Goal: Information Seeking & Learning: Learn about a topic

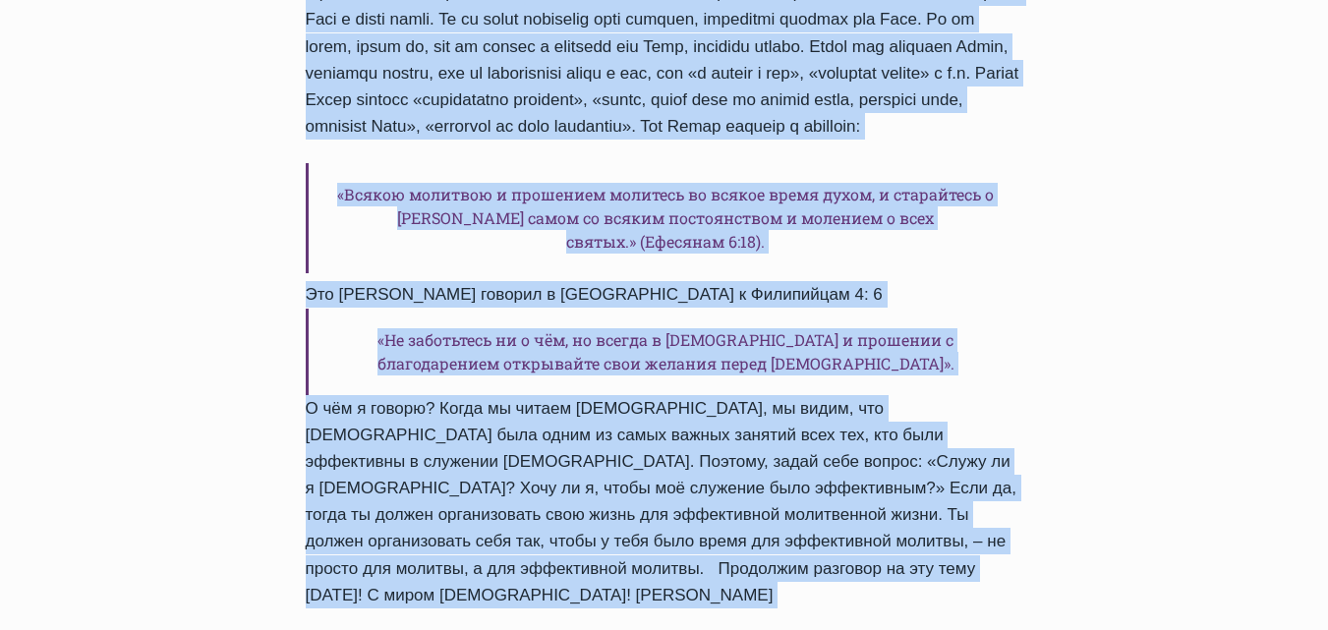
scroll to position [1608, 0]
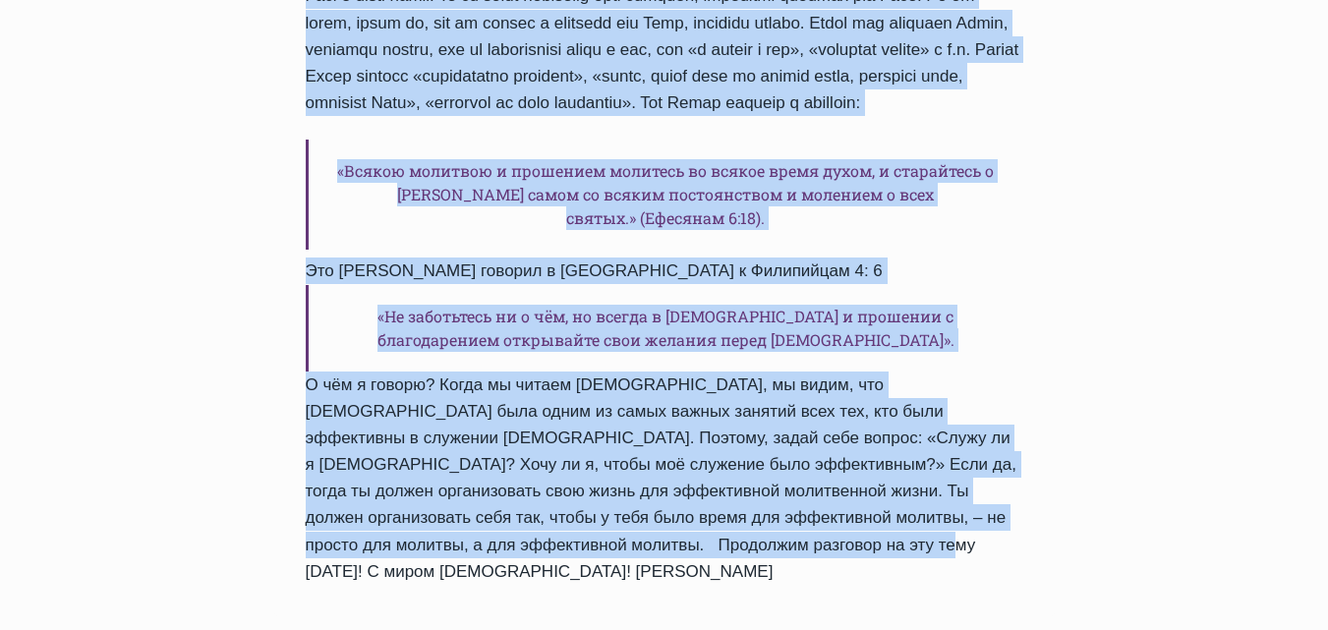
drag, startPoint x: 311, startPoint y: 78, endPoint x: 803, endPoint y: 522, distance: 663.5
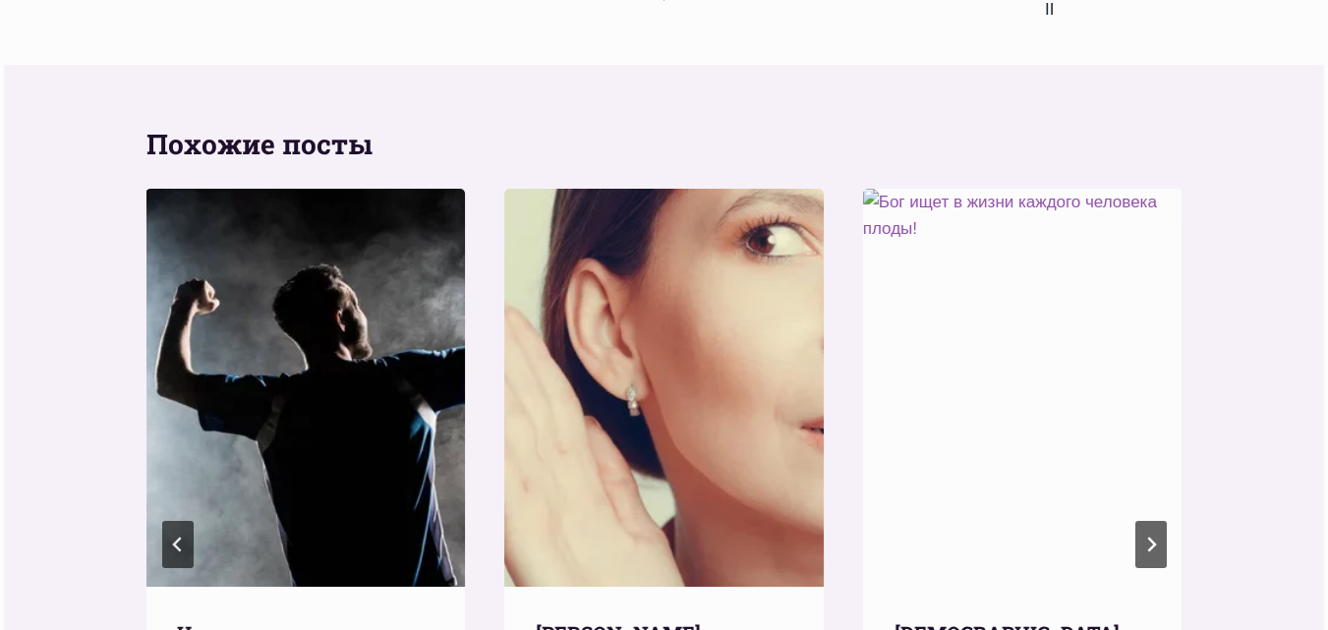
scroll to position [2493, 0]
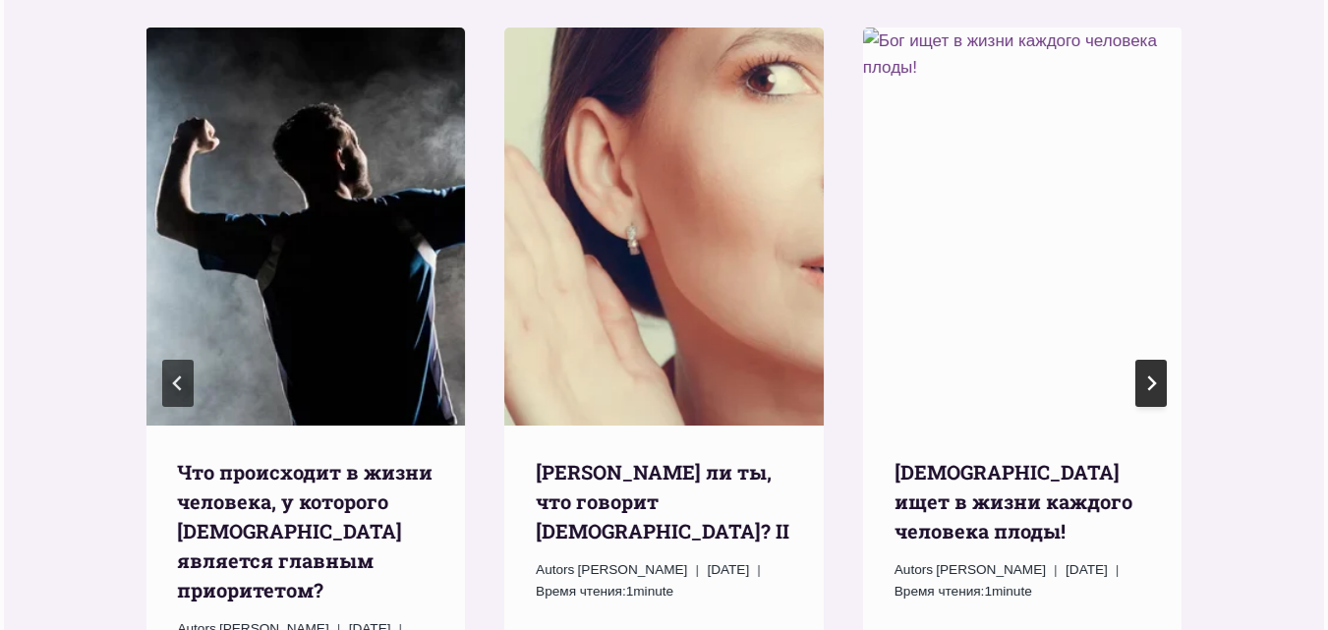
click at [1148, 376] on icon "Следующий" at bounding box center [1152, 384] width 16 height 16
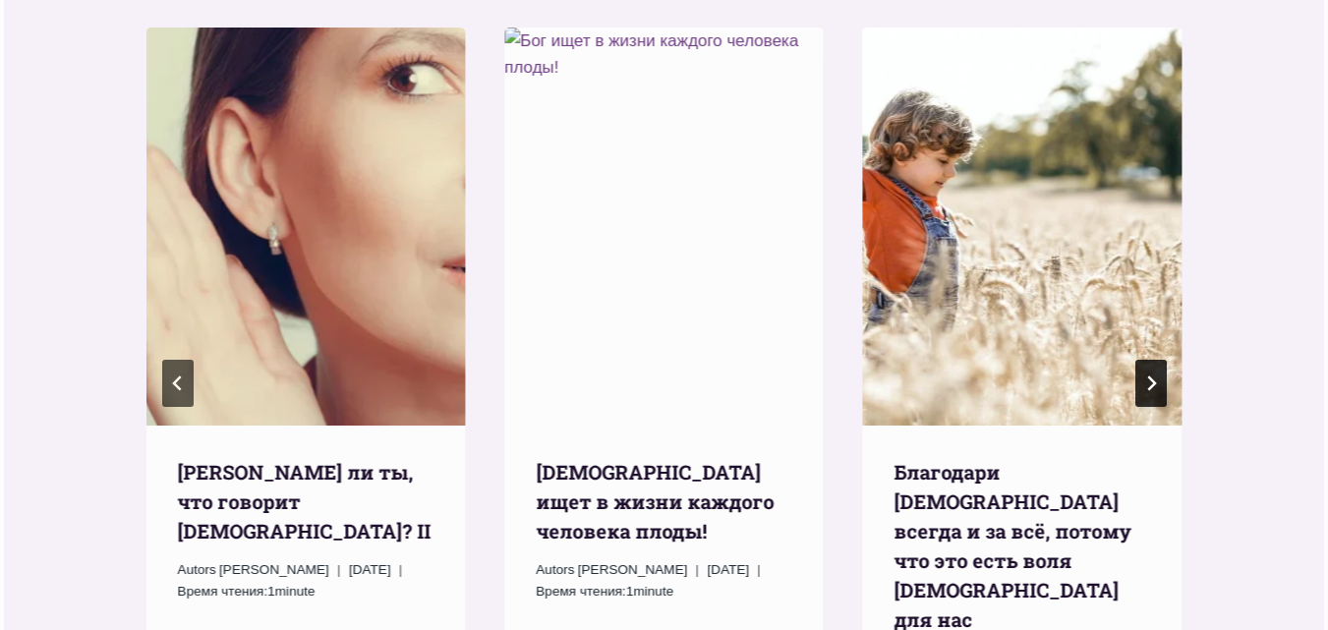
click at [1149, 376] on icon "Следующий" at bounding box center [1152, 384] width 16 height 16
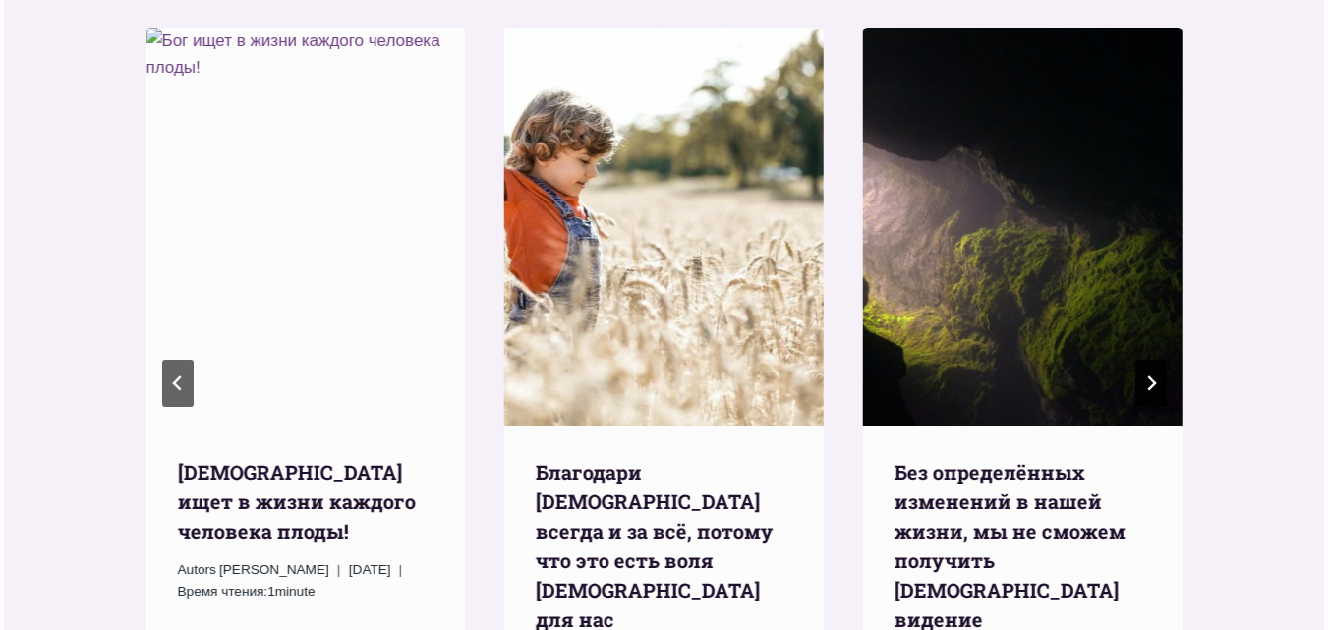
click at [1149, 376] on icon "Следующий" at bounding box center [1152, 384] width 16 height 16
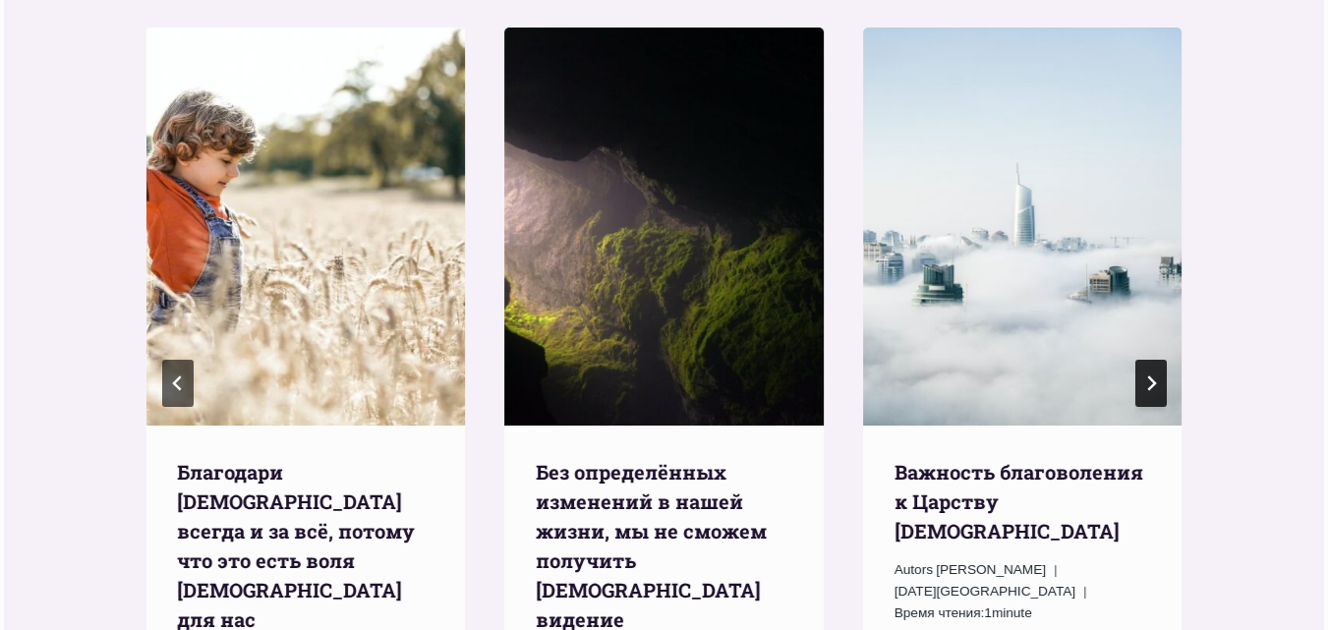
click at [1151, 376] on icon "Следующий" at bounding box center [1152, 384] width 16 height 16
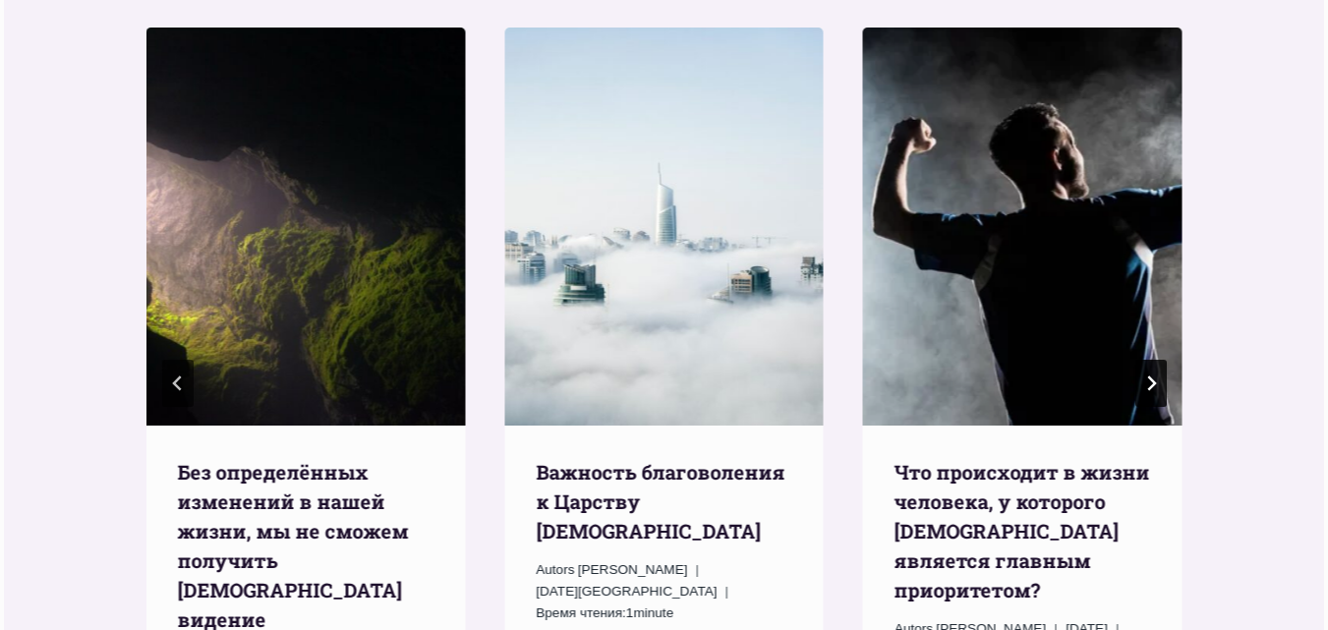
click at [1151, 376] on icon "Следующий" at bounding box center [1152, 384] width 16 height 16
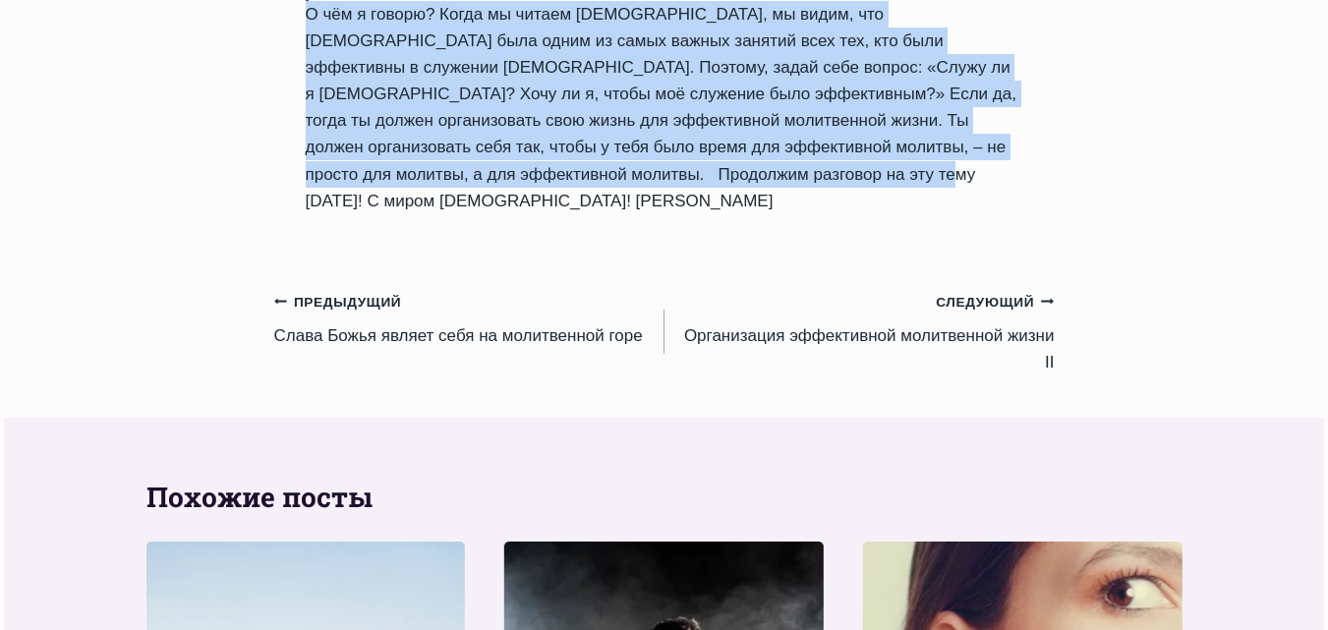
scroll to position [2001, 0]
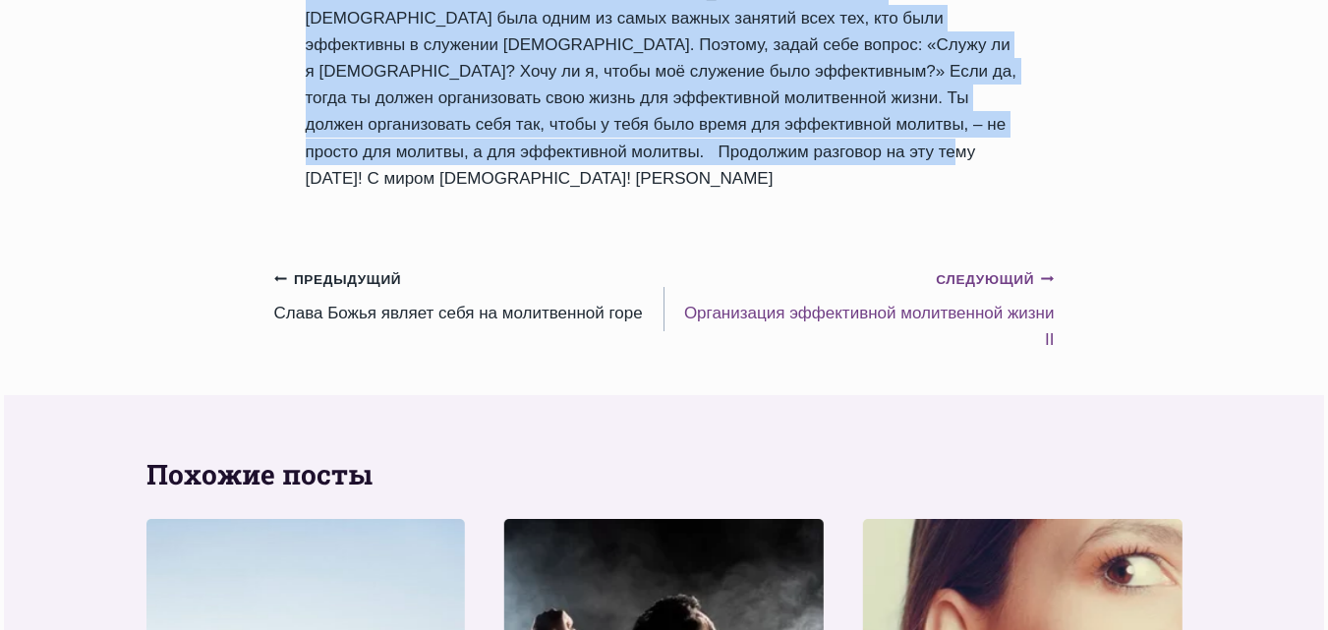
click at [960, 269] on small "Следующий Продолжить" at bounding box center [995, 280] width 118 height 22
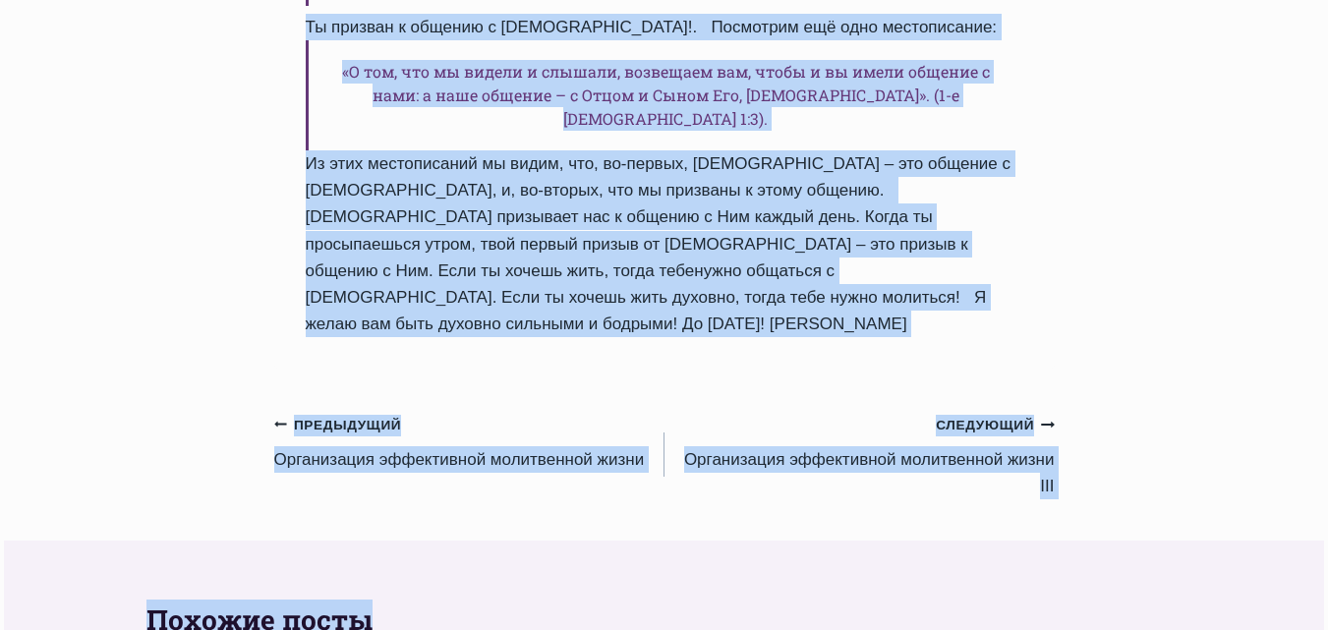
scroll to position [1955, 0]
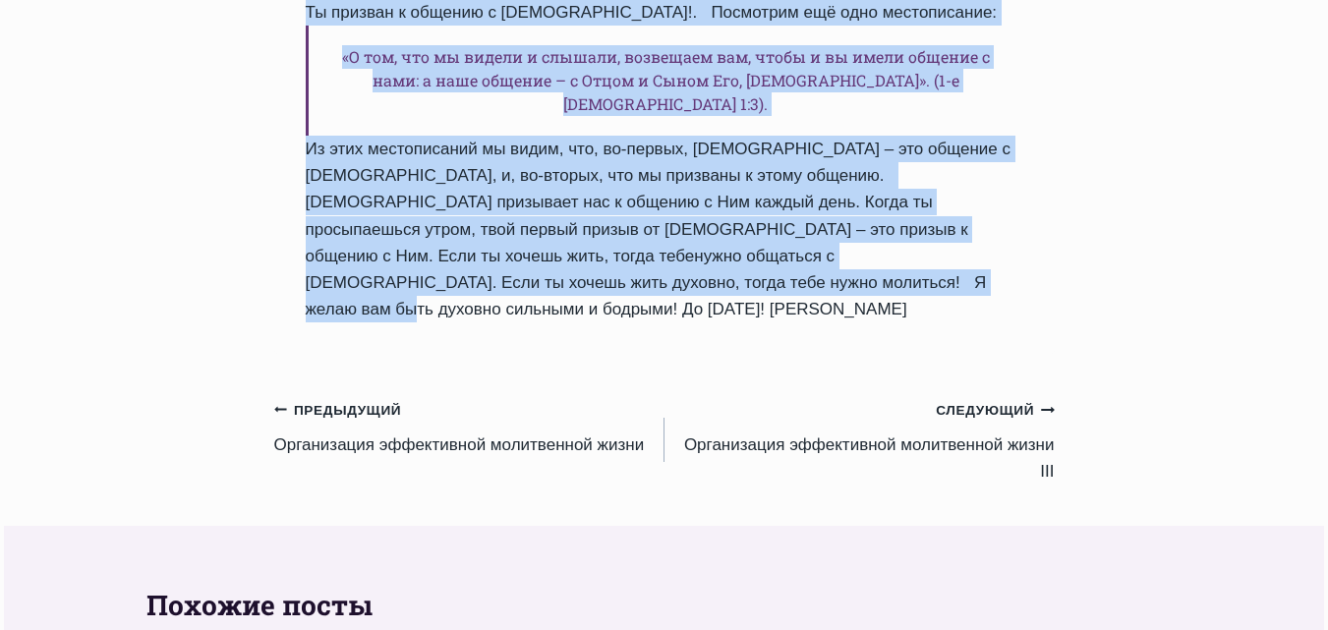
drag, startPoint x: 309, startPoint y: 132, endPoint x: 1054, endPoint y: 319, distance: 768.4
copy div "Здравствуйте, дорогие друзья! Слава Богу за этот чудесный день, который Бог нам…"
click at [946, 421] on link "Следующий Продолжить Организация эффективной молитвенной жизни III" at bounding box center [860, 440] width 390 height 88
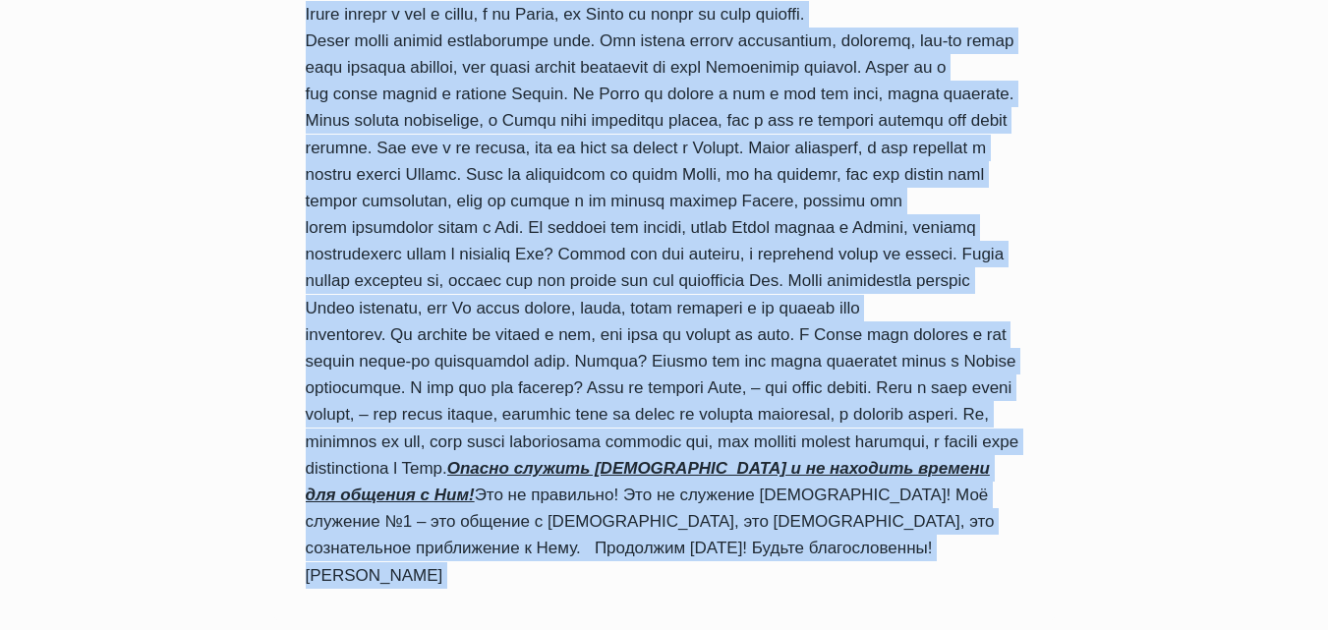
scroll to position [2073, 0]
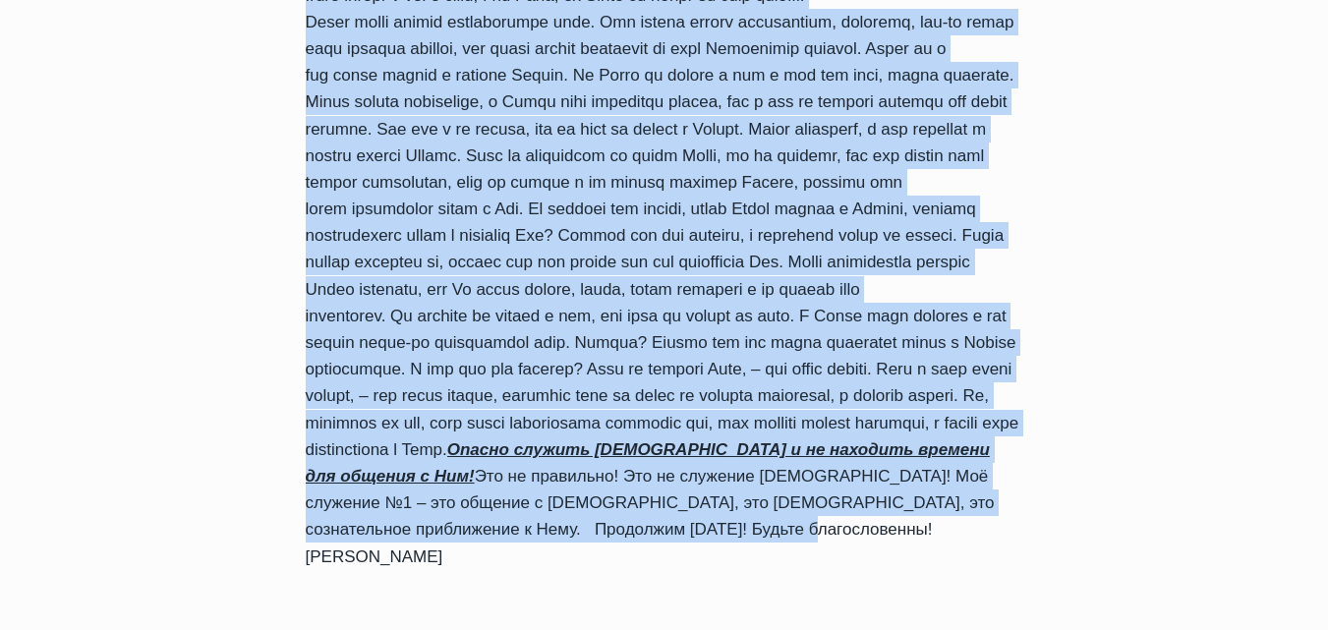
drag, startPoint x: 307, startPoint y: 331, endPoint x: 999, endPoint y: 439, distance: 700.5
copy div "Дорогие дети Божьи, я приветствую вас в рубрике «Ежедневное слово для духовного…"
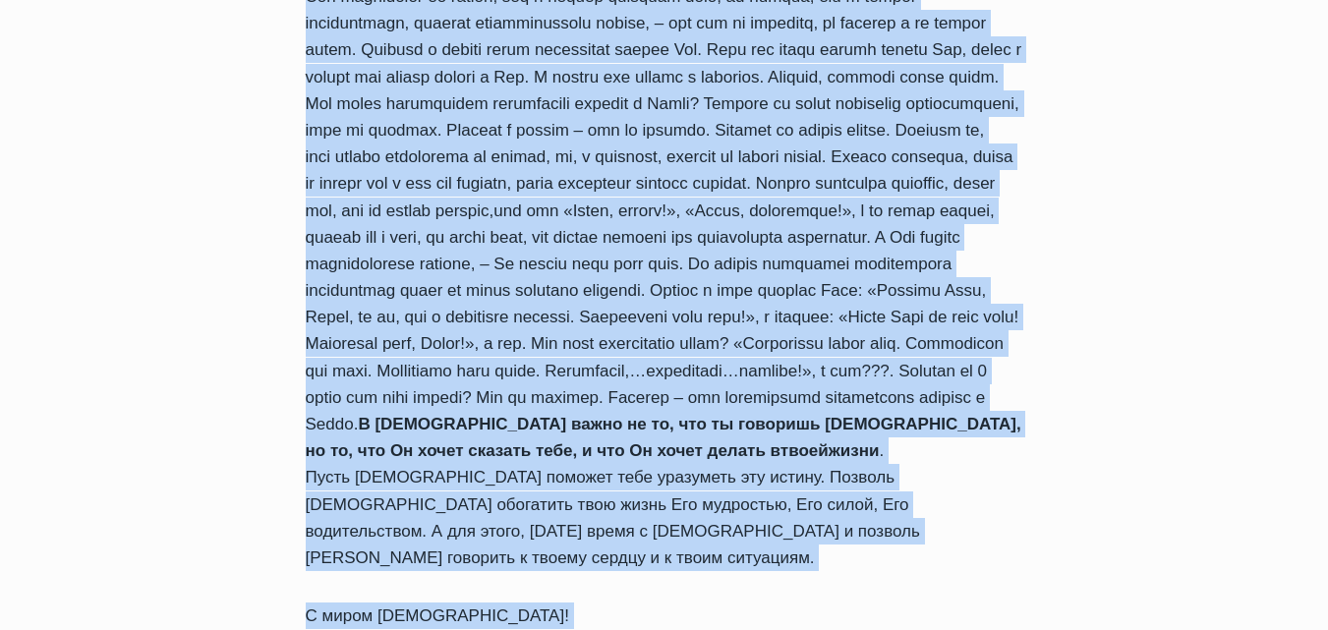
scroll to position [1663, 0]
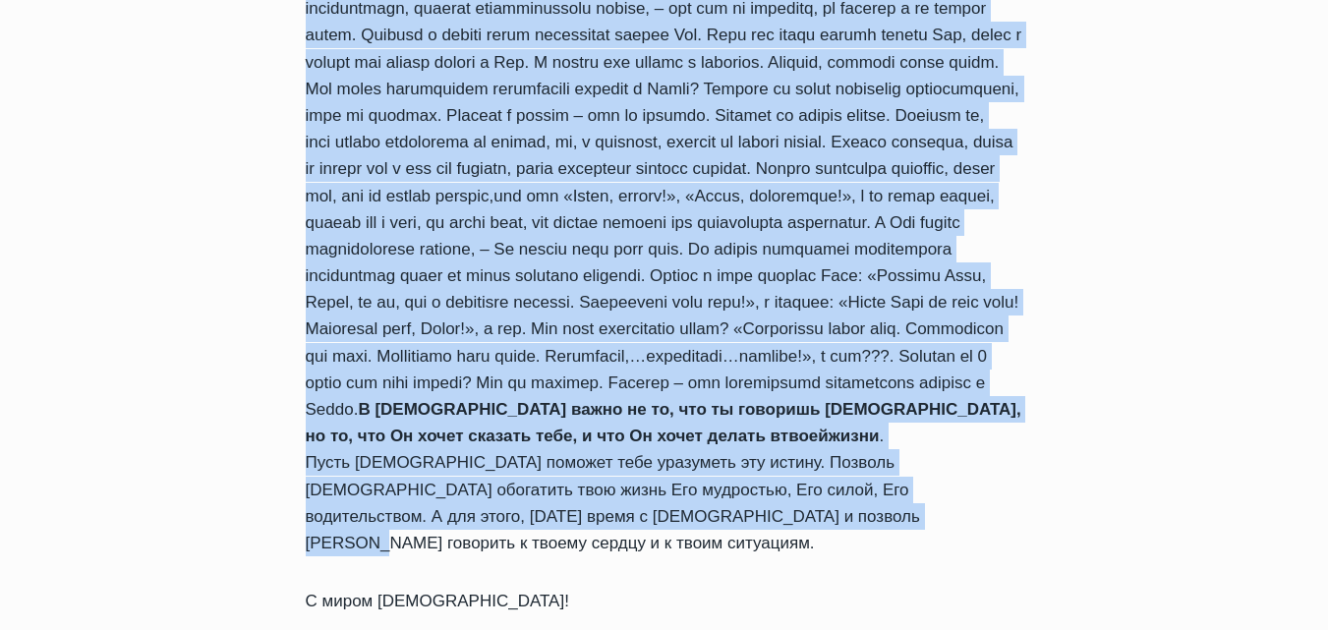
drag, startPoint x: 307, startPoint y: 332, endPoint x: 858, endPoint y: 338, distance: 551.7
copy div "Я рад снова приветствовать вас в нашей рубрике «Ежедневное слово для духовного …"
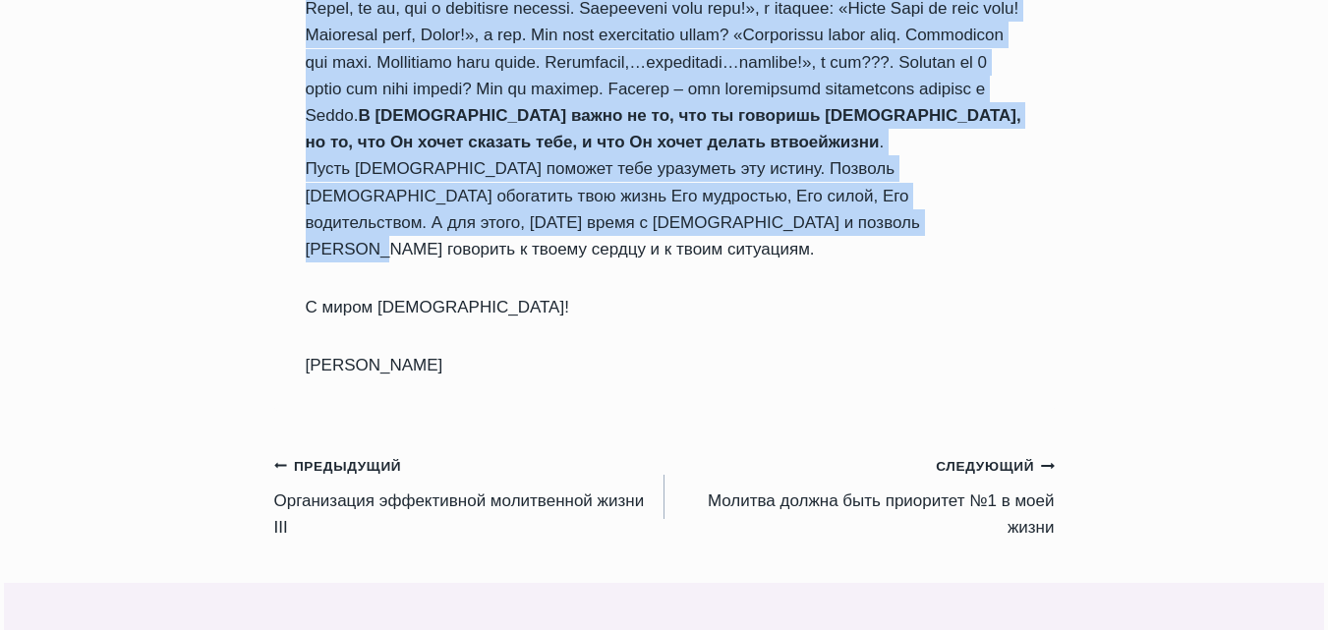
scroll to position [1958, 0]
click at [910, 451] on link "Следующий Продолжить Mолитва должна быть приоритет №1 в моей жизни" at bounding box center [860, 495] width 390 height 88
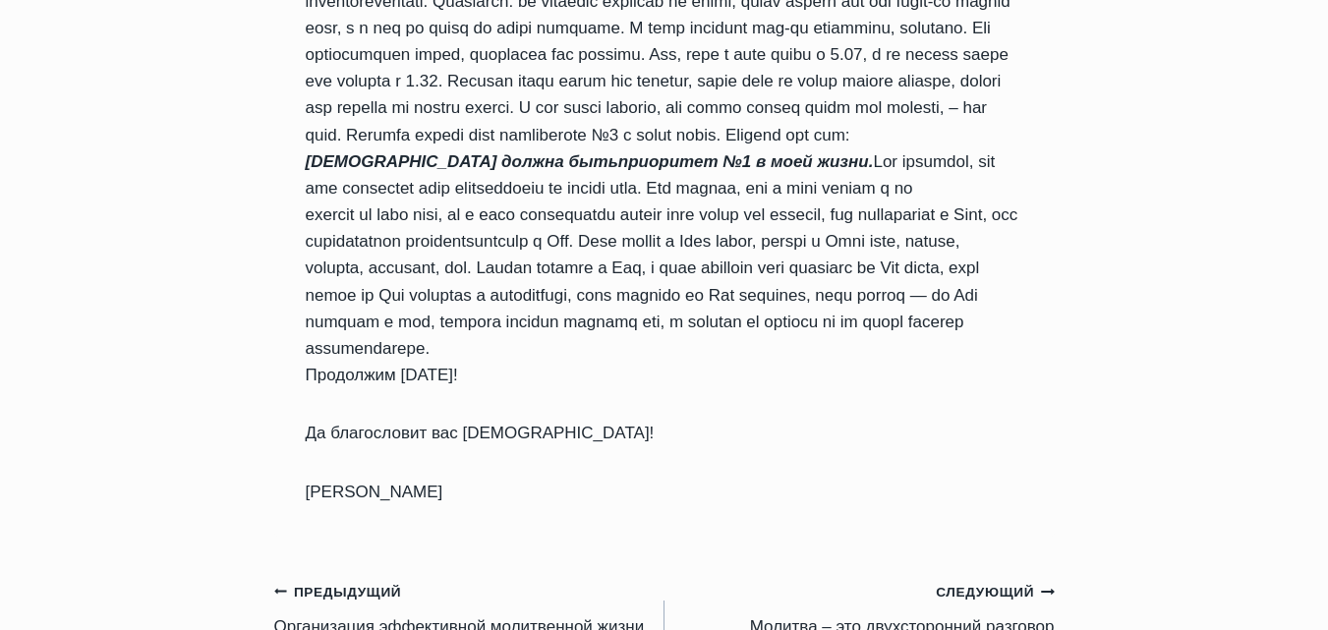
scroll to position [1868, 0]
